Goal: Find contact information: Find contact information

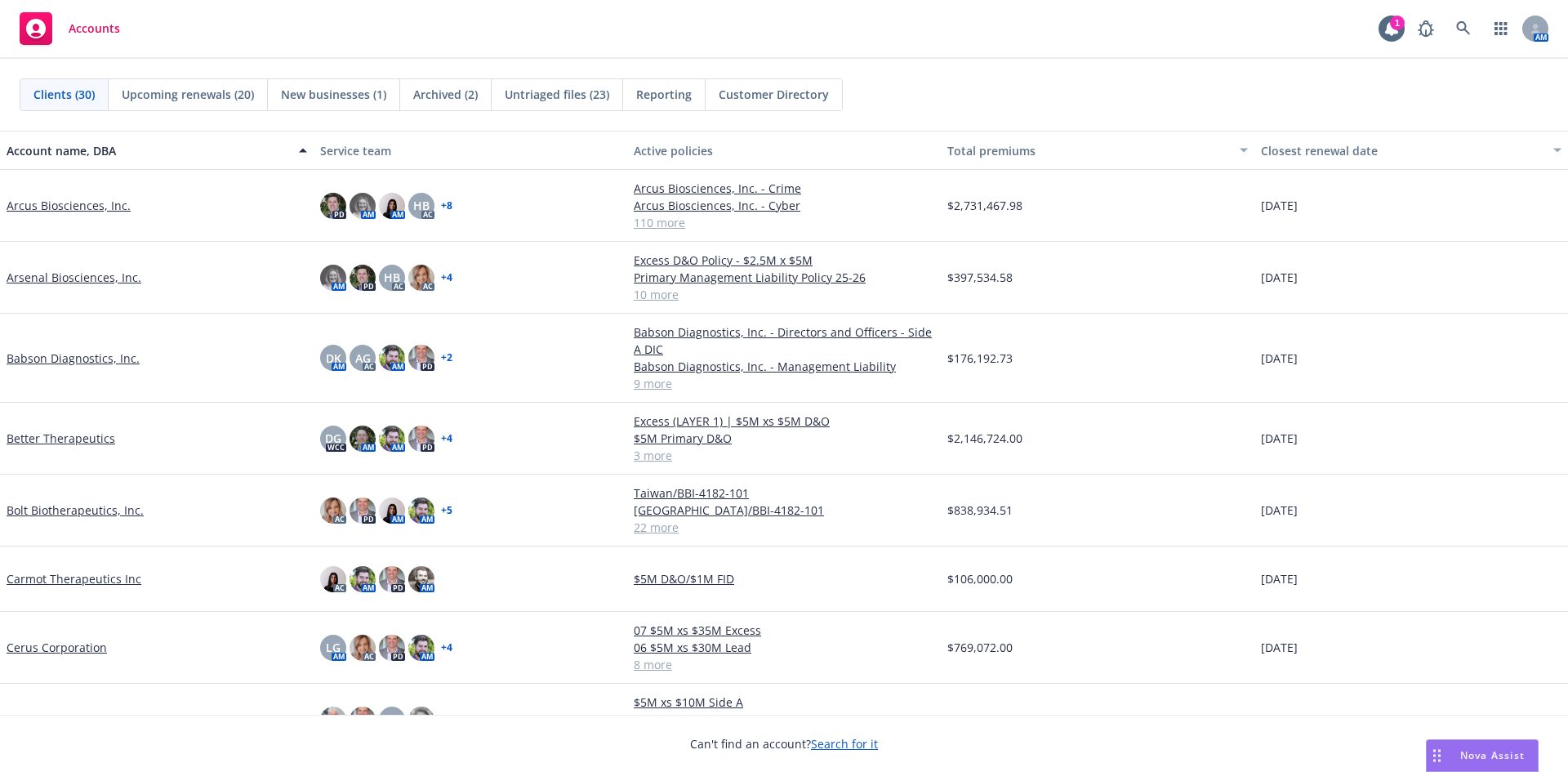
click at [99, 214] on div "Arcus Biosciences, Inc." at bounding box center [157, 206] width 314 height 72
click at [105, 213] on link "Arcus Biosciences, Inc." at bounding box center [68, 205] width 124 height 17
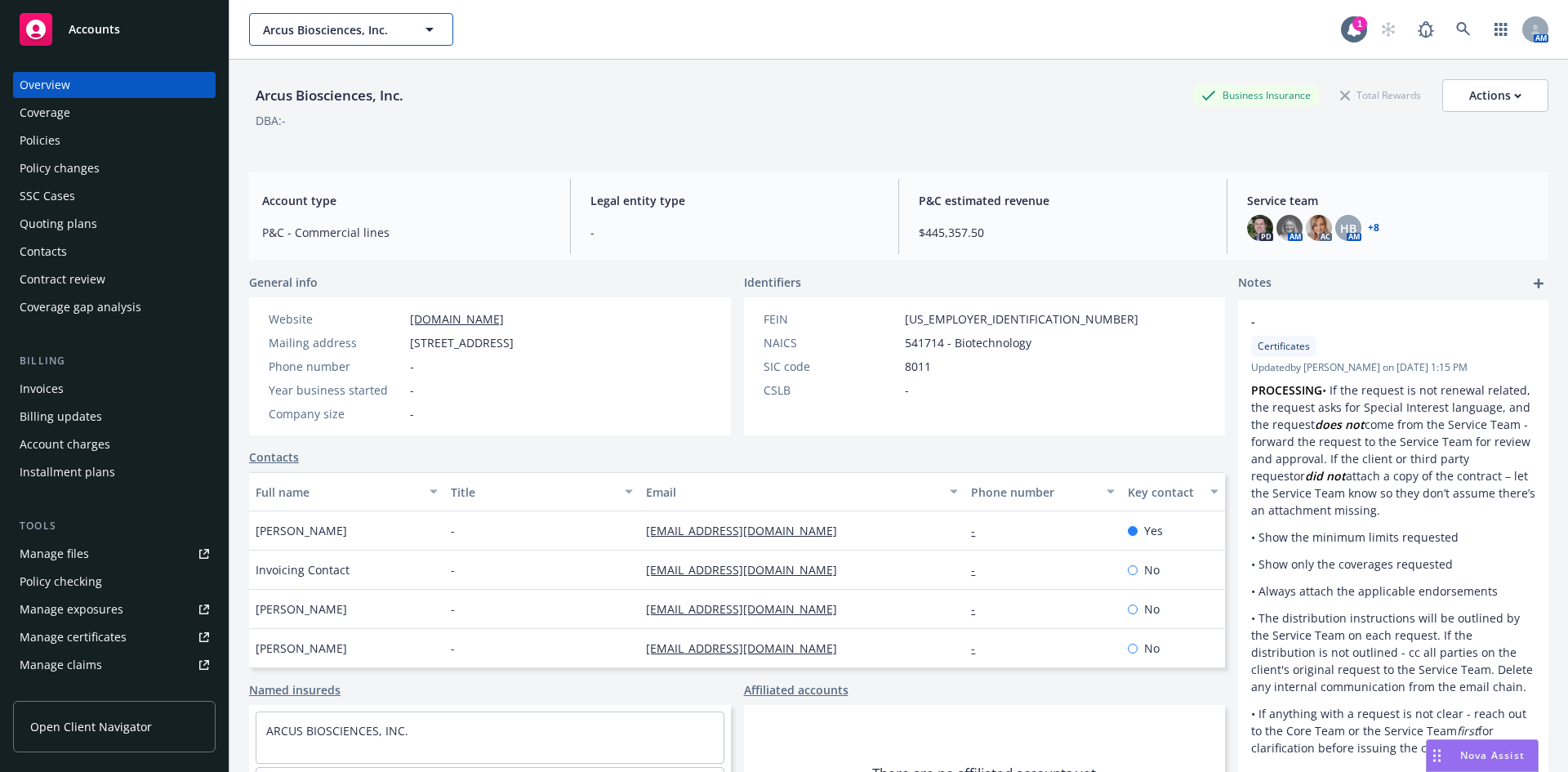
click at [344, 34] on span "Arcus Biosciences, Inc." at bounding box center [334, 29] width 142 height 17
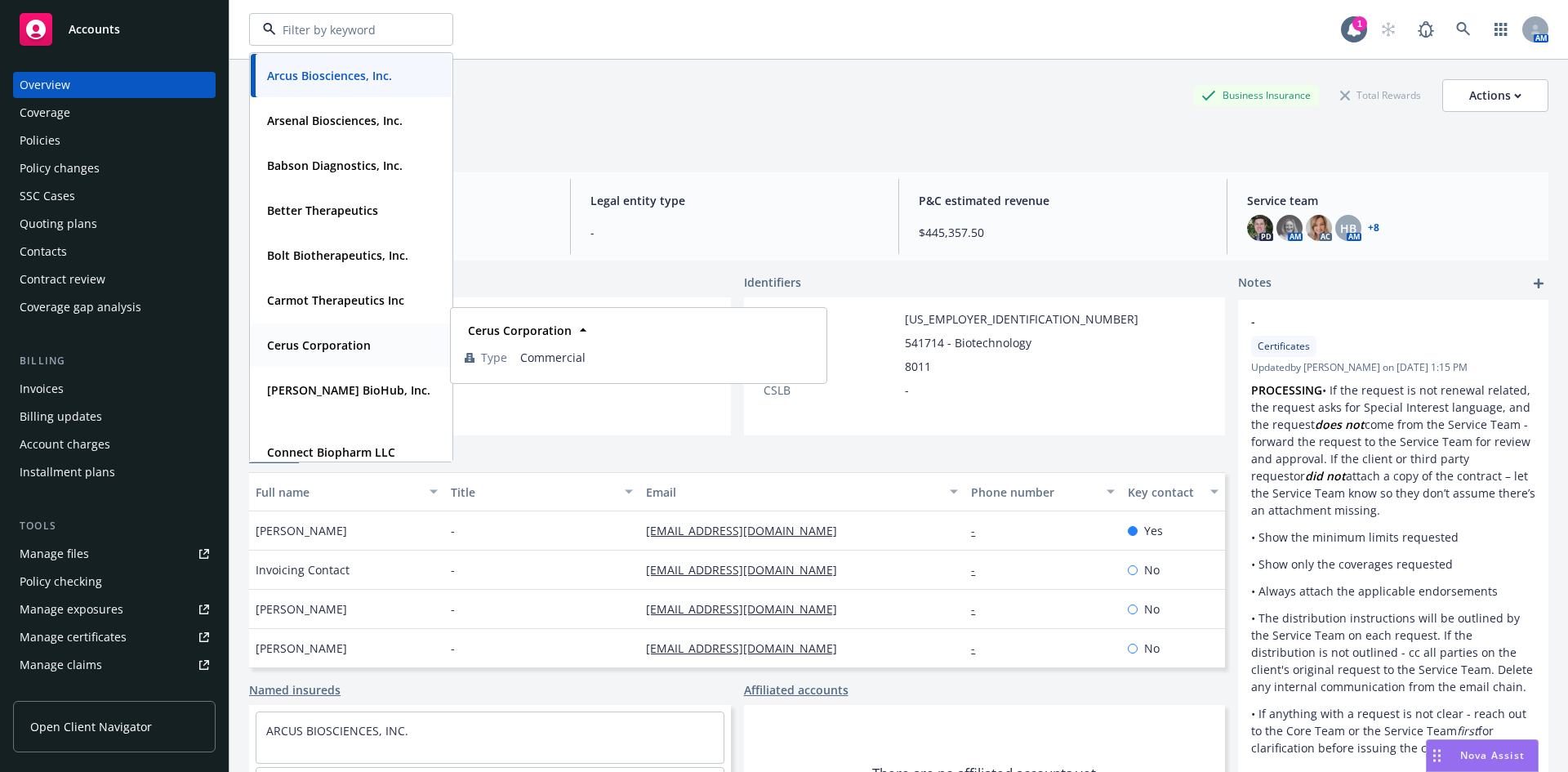
click at [322, 341] on strong "Cerus Corporation" at bounding box center [319, 346] width 104 height 16
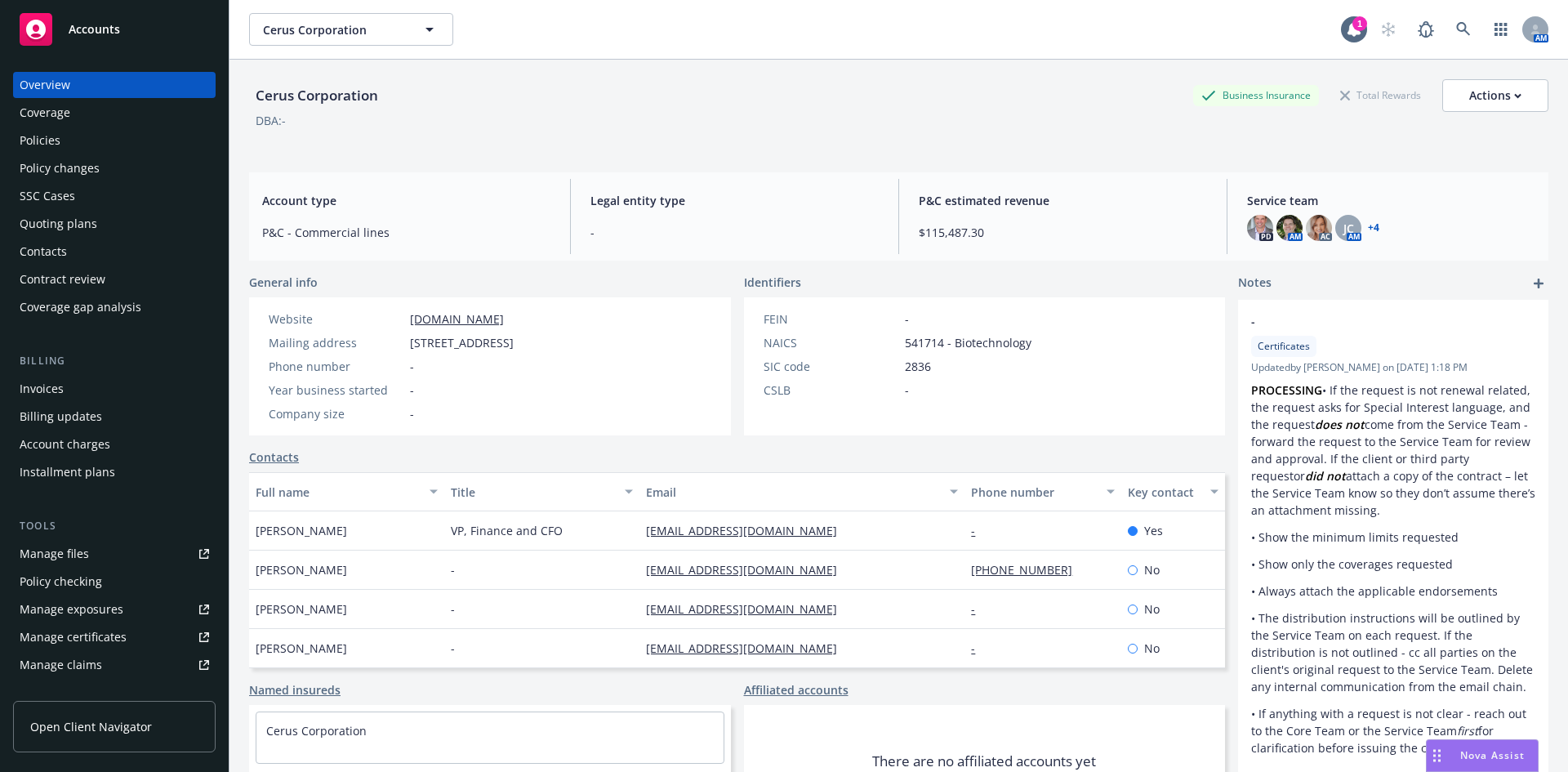
scroll to position [39, 0]
drag, startPoint x: 728, startPoint y: 654, endPoint x: 635, endPoint y: 664, distance: 93.5
click at [640, 664] on div "[EMAIL_ADDRESS][DOMAIN_NAME]" at bounding box center [802, 649] width 325 height 39
copy link "[EMAIL_ADDRESS][DOMAIN_NAME]"
click at [1341, 38] on div at bounding box center [1355, 29] width 27 height 27
